Goal: Task Accomplishment & Management: Use online tool/utility

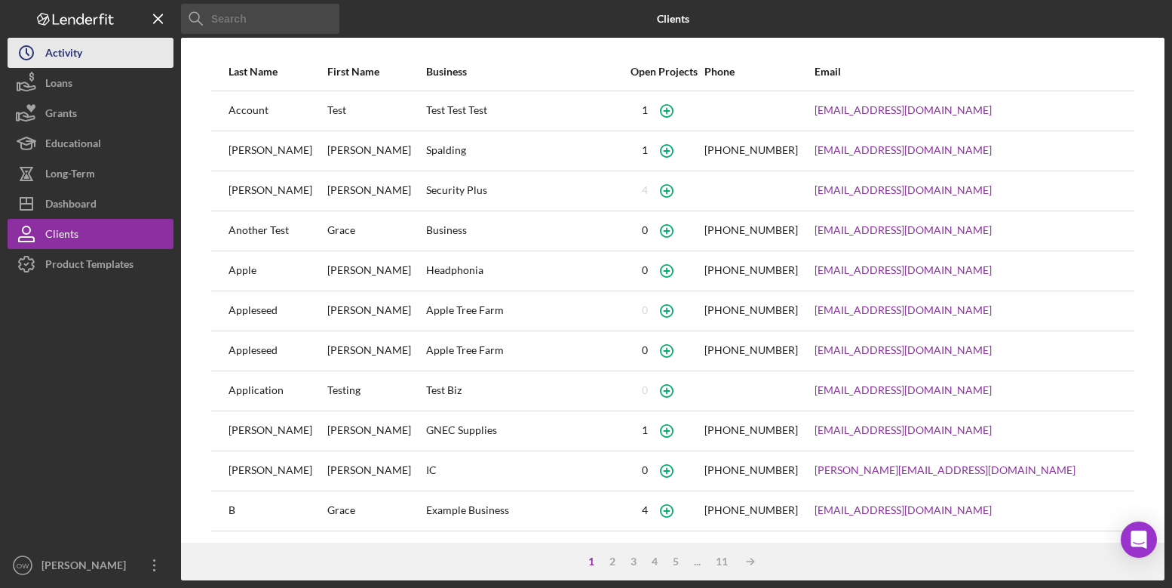
click at [100, 66] on button "Icon/History Activity" at bounding box center [91, 53] width 166 height 30
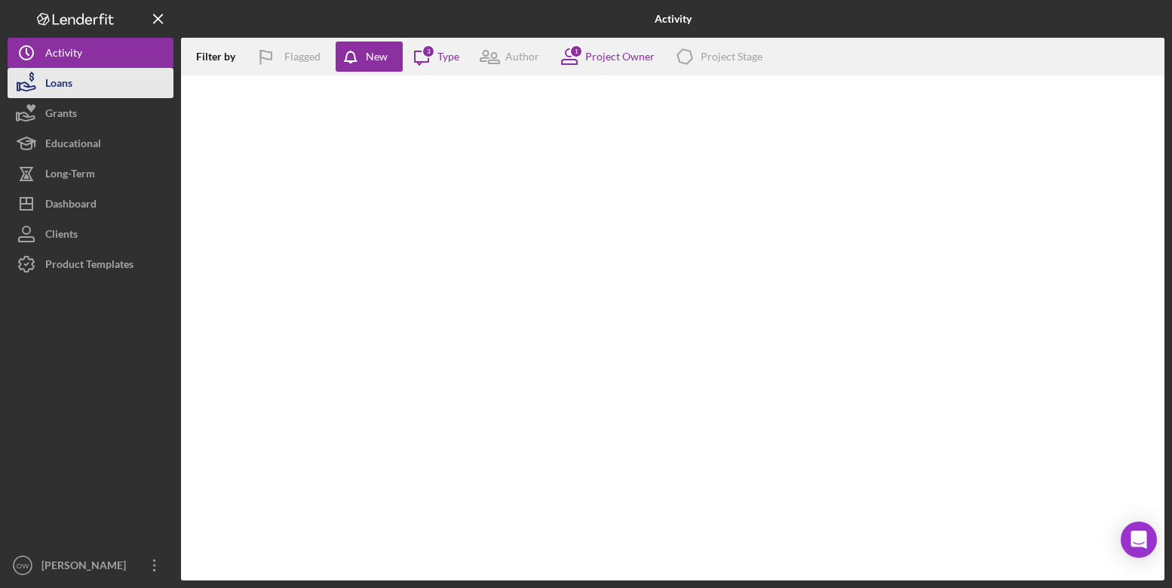
click at [74, 78] on button "Loans" at bounding box center [91, 83] width 166 height 30
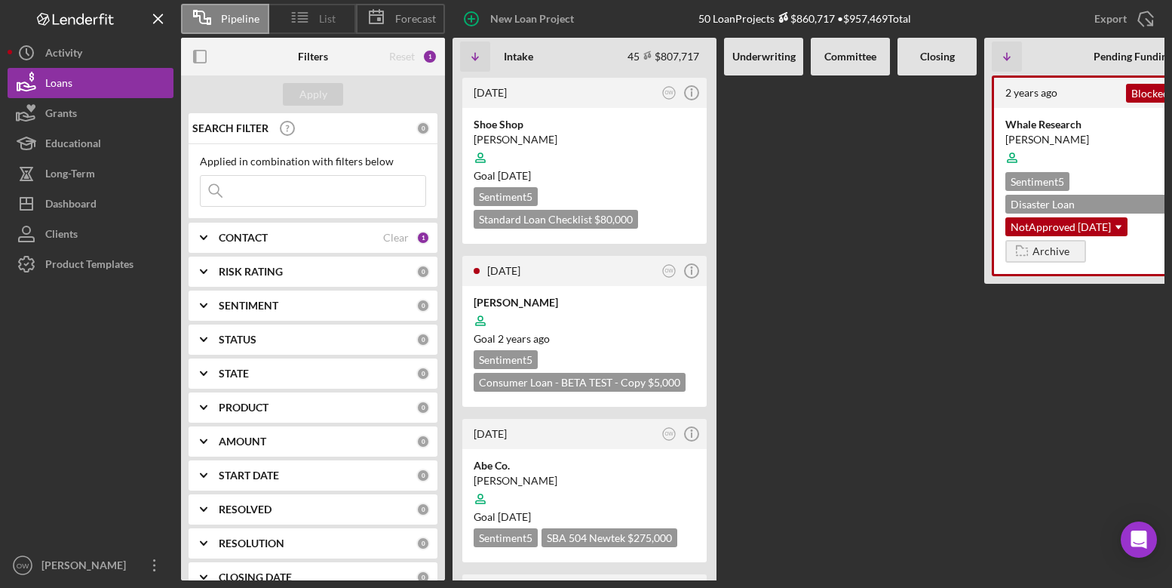
click at [308, 22] on icon at bounding box center [300, 17] width 38 height 38
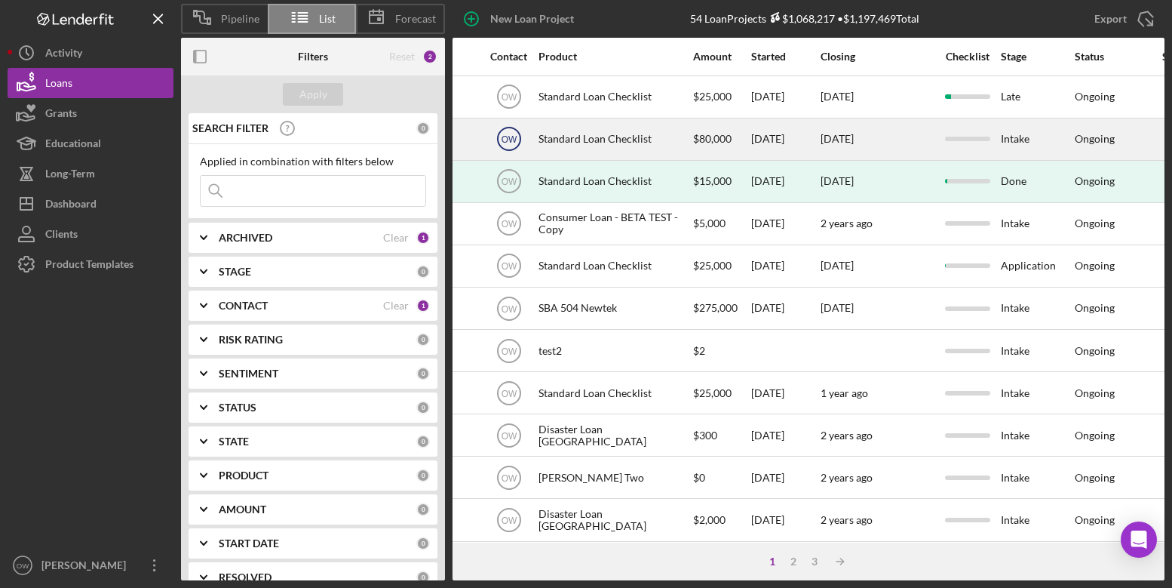
scroll to position [0, 499]
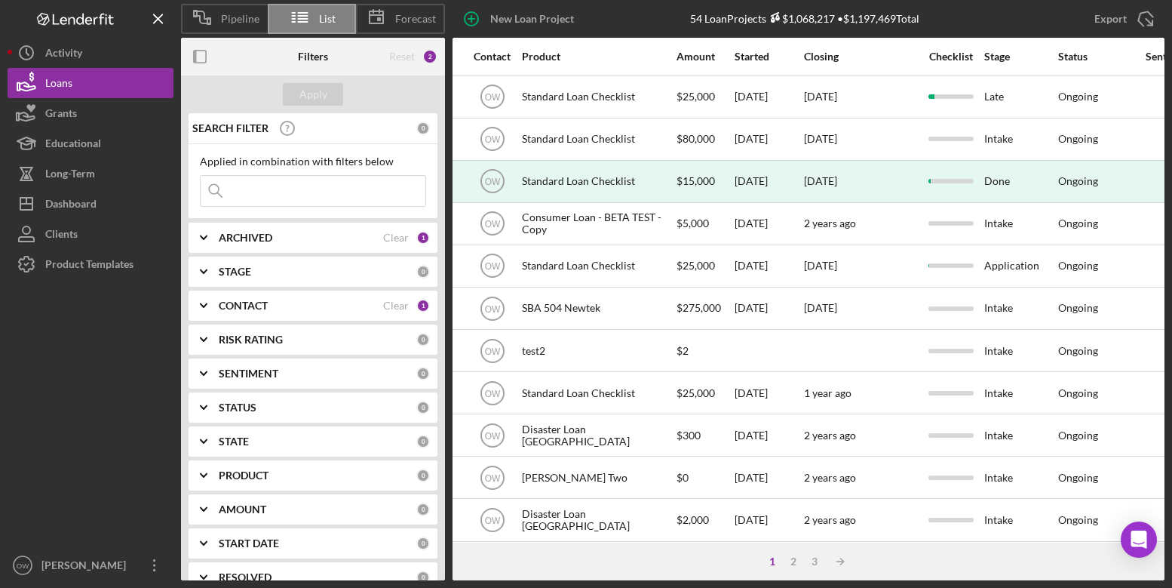
click at [942, 35] on div "New Loan Project 54 Loan Projects $1,068,217 • $1,197,469 Total Export Icon/Exp…" at bounding box center [805, 19] width 720 height 38
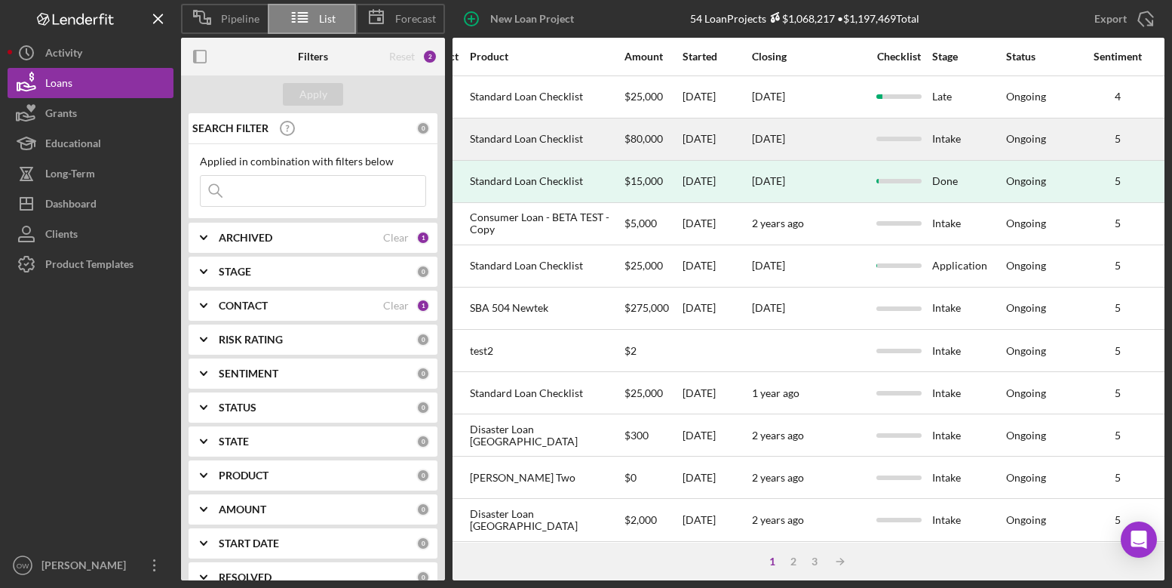
scroll to position [0, 0]
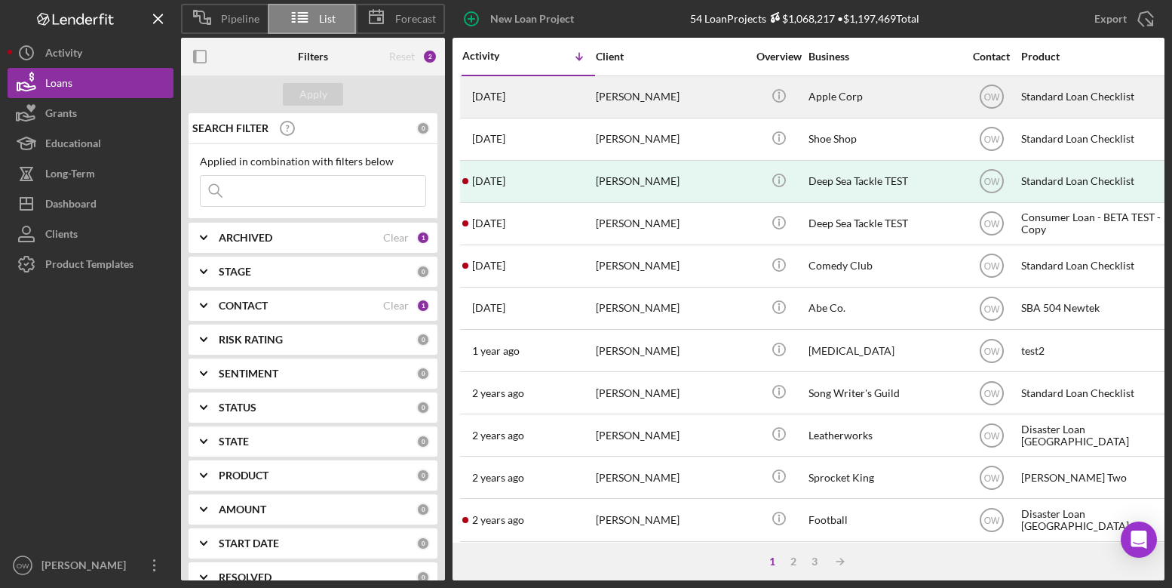
click at [695, 105] on div "[PERSON_NAME]" at bounding box center [671, 97] width 151 height 40
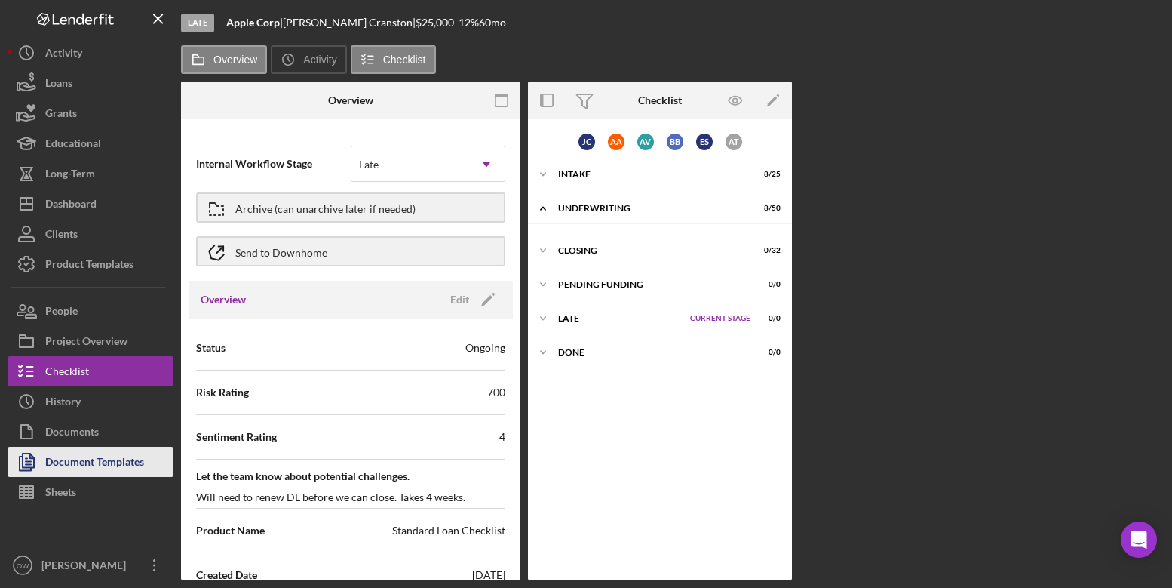
click at [99, 457] on div "Document Templates" at bounding box center [94, 464] width 99 height 34
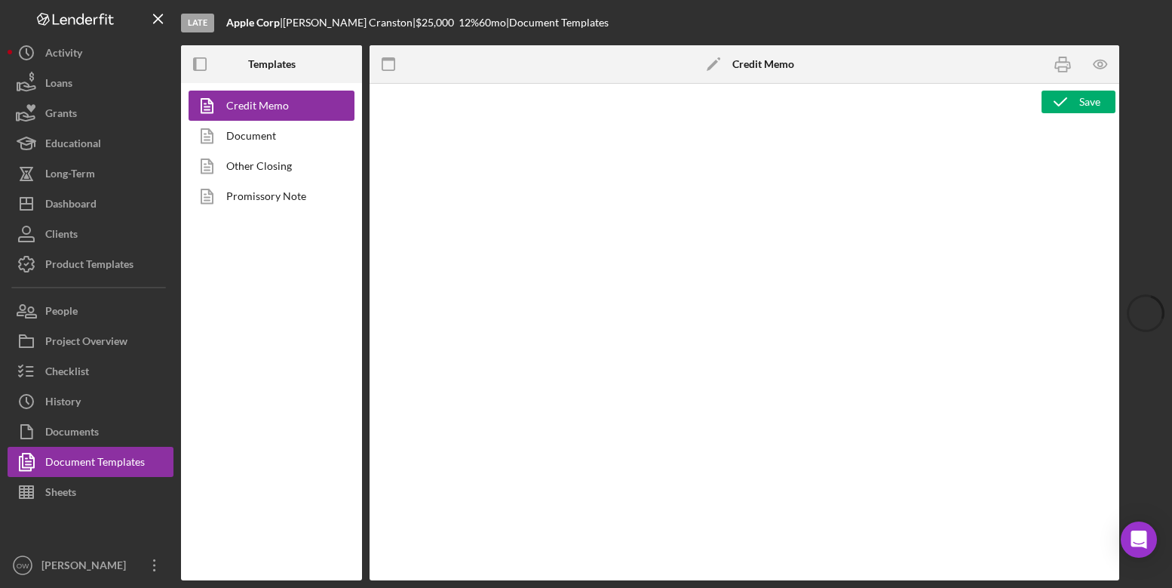
type textarea "<h2><strong><span id="Lender_Title" class="template-field mceNonEditable">Lende…"
